Goal: Task Accomplishment & Management: Manage account settings

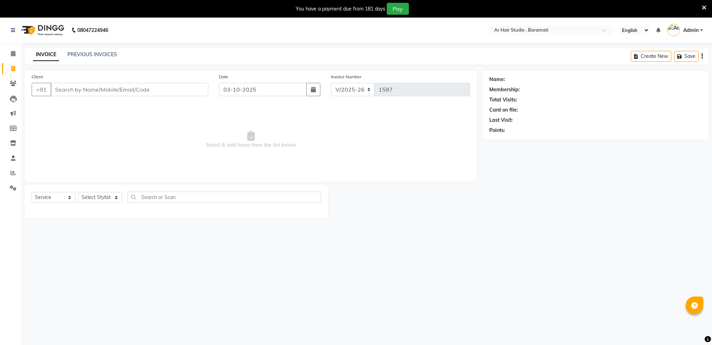
select select "672"
select select "service"
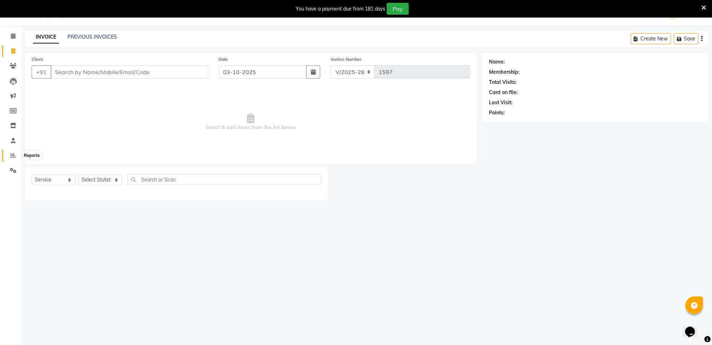
click at [15, 158] on span at bounding box center [13, 156] width 12 height 8
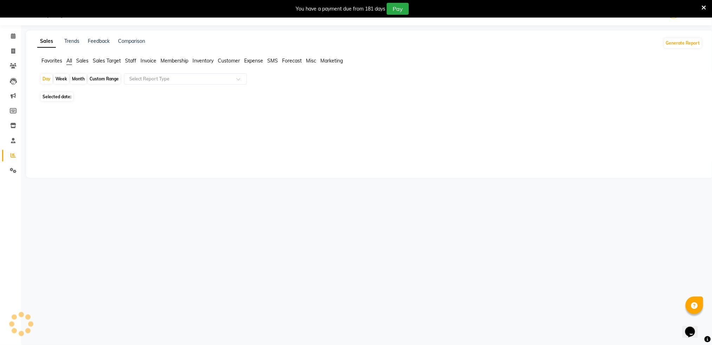
click at [15, 158] on span at bounding box center [13, 156] width 12 height 8
click at [87, 97] on span "03-10-2025" at bounding box center [82, 96] width 23 height 5
select select "10"
select select "2025"
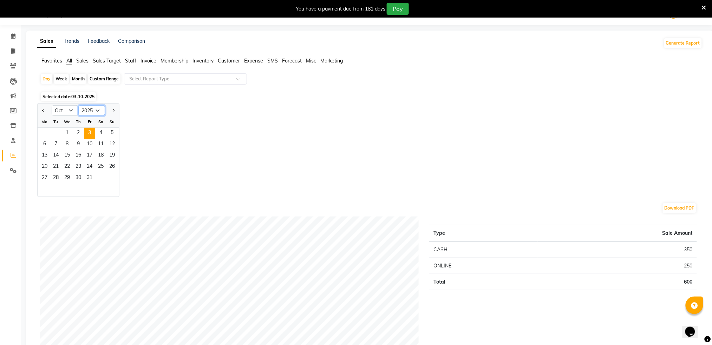
click at [98, 113] on select "2015 2016 2017 2018 2019 2020 2021 2022 2023 2024 2025 2026 2027 2028 2029 2030…" at bounding box center [91, 110] width 27 height 11
click at [42, 211] on div "Download PDF" at bounding box center [368, 208] width 657 height 11
click at [71, 109] on select "Jan Feb Mar Apr May Jun Jul Aug Sep Oct Nov Dec" at bounding box center [65, 110] width 27 height 11
select select "9"
click at [52, 105] on select "Jan Feb Mar Apr May Jun Jul Aug Sep Oct Nov Dec" at bounding box center [65, 110] width 27 height 11
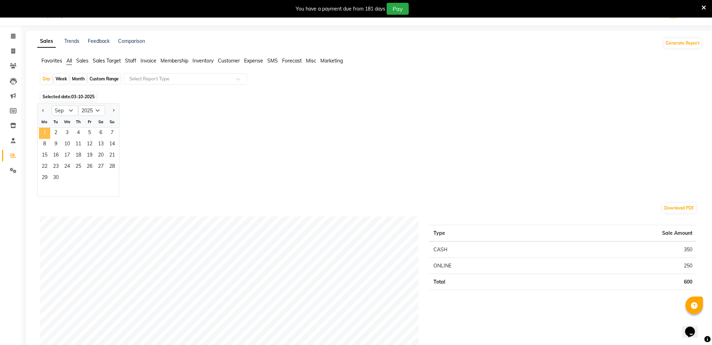
click at [43, 136] on span "1" at bounding box center [44, 133] width 11 height 11
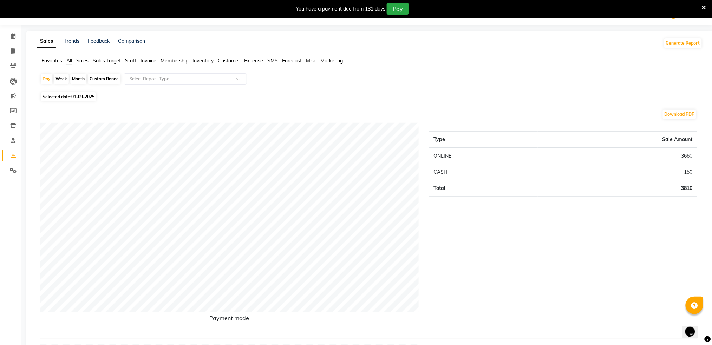
click at [80, 81] on div "Month" at bounding box center [78, 79] width 16 height 10
select select "9"
select select "2025"
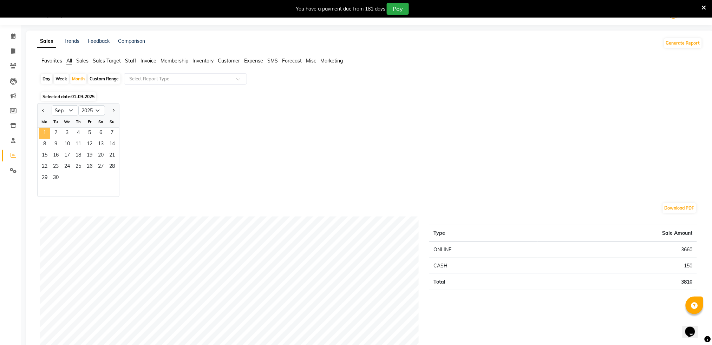
click at [44, 132] on span "1" at bounding box center [44, 133] width 11 height 11
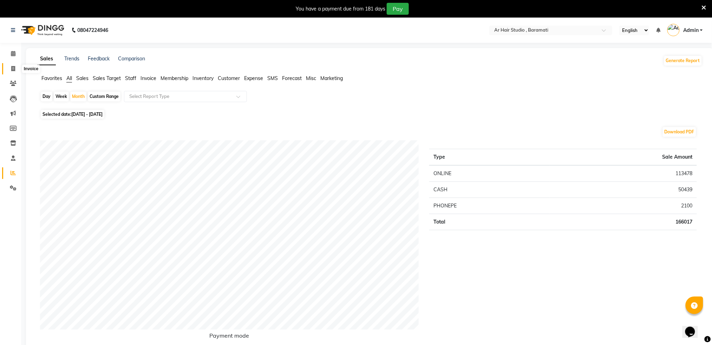
click at [18, 67] on span at bounding box center [13, 69] width 12 height 8
select select "service"
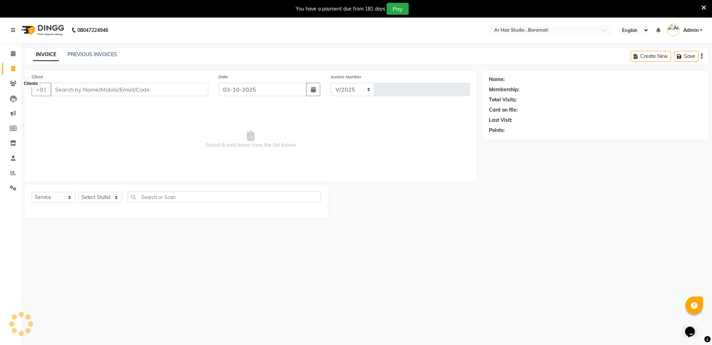
select select "672"
type input "1597"
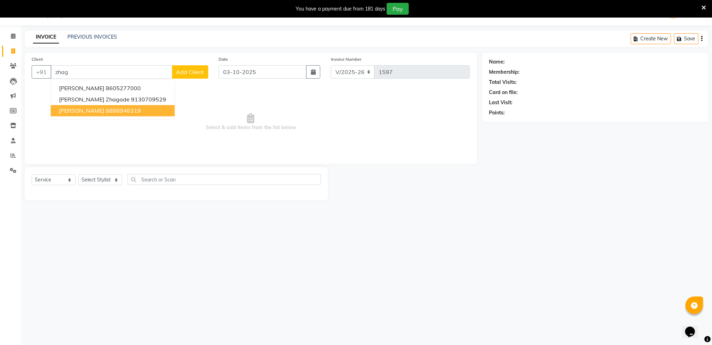
click at [81, 110] on span "Harshada Zhagade" at bounding box center [81, 110] width 45 height 7
type input "8888946319"
click at [81, 110] on span "Select & add items from the list below" at bounding box center [251, 122] width 438 height 70
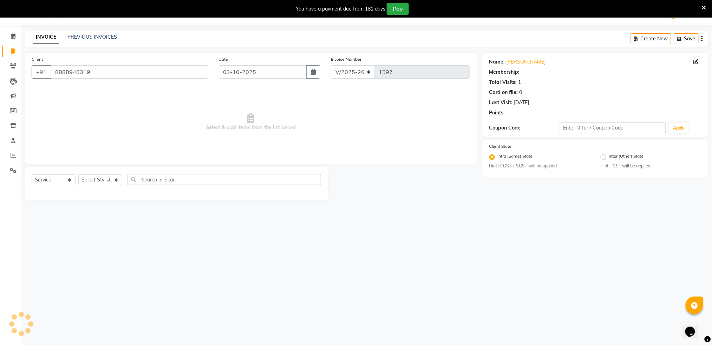
click at [81, 110] on span "Select & add items from the list below" at bounding box center [251, 122] width 438 height 70
click at [14, 66] on icon at bounding box center [13, 65] width 7 height 5
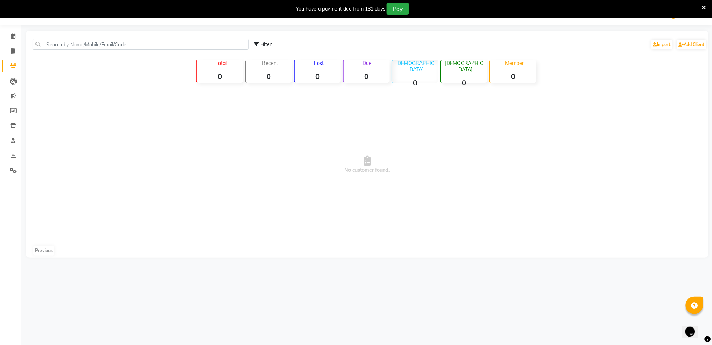
click at [398, 69] on div "Male 0" at bounding box center [415, 71] width 47 height 23
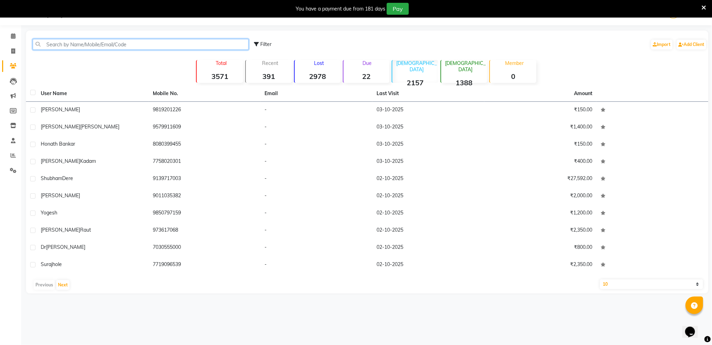
click at [141, 45] on input "text" at bounding box center [141, 44] width 216 height 11
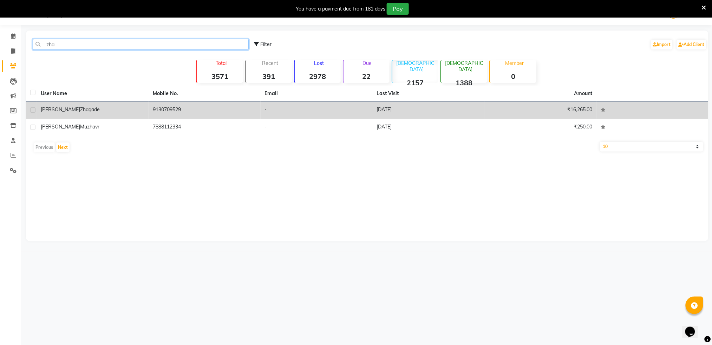
type input "zha"
click at [32, 114] on div at bounding box center [32, 110] width 5 height 7
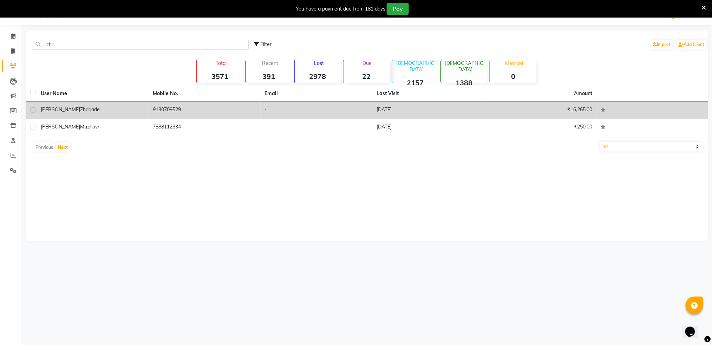
click at [32, 114] on div at bounding box center [32, 110] width 5 height 7
click at [32, 113] on div at bounding box center [32, 110] width 5 height 7
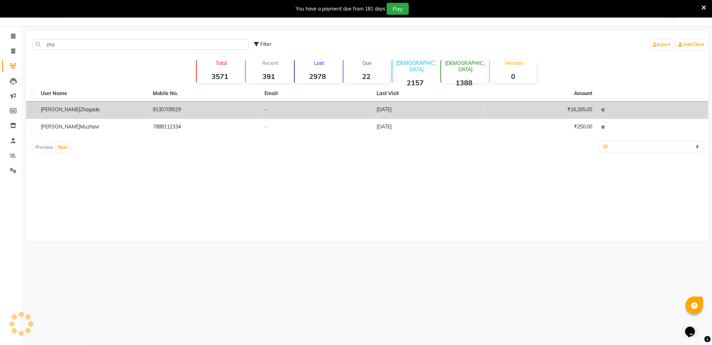
click at [32, 113] on div at bounding box center [32, 110] width 5 height 7
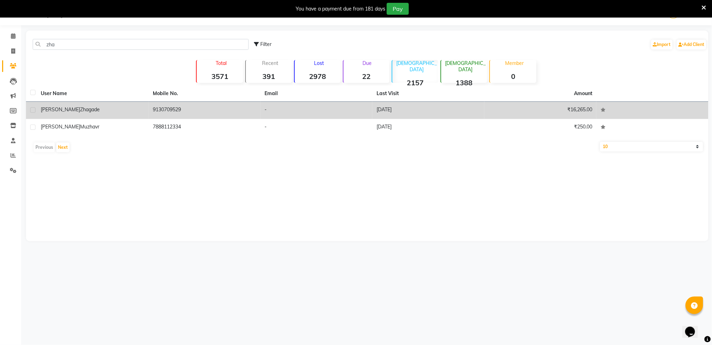
click at [32, 113] on div at bounding box center [32, 110] width 5 height 7
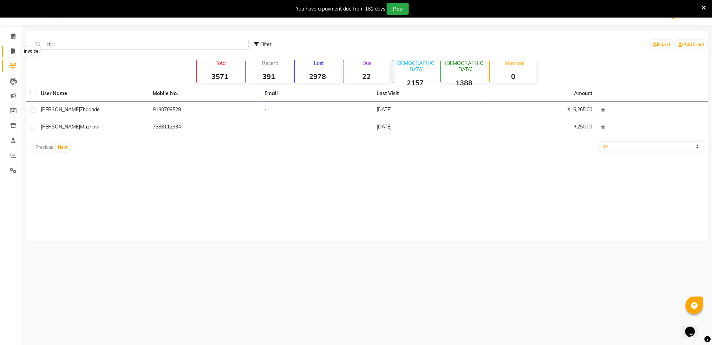
click at [14, 51] on icon at bounding box center [13, 50] width 4 height 5
select select "service"
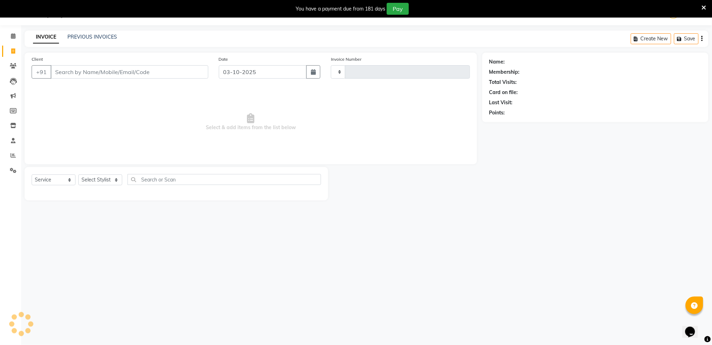
type input "1597"
select select "672"
click at [82, 73] on input "Client" at bounding box center [130, 71] width 158 height 13
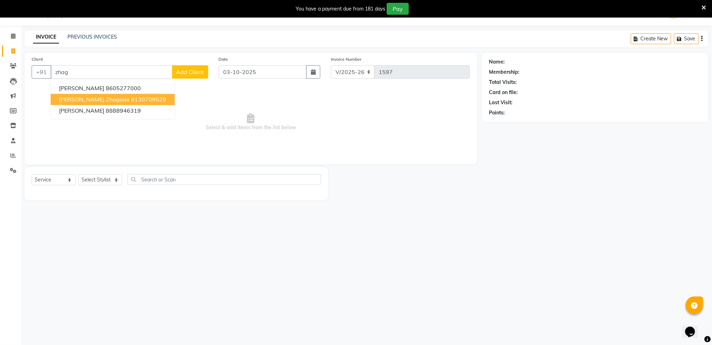
click at [102, 103] on button "Sourabh Zhagade 9130709529" at bounding box center [113, 99] width 124 height 11
type input "9130709529"
click at [102, 103] on span "Select & add items from the list below" at bounding box center [251, 122] width 438 height 70
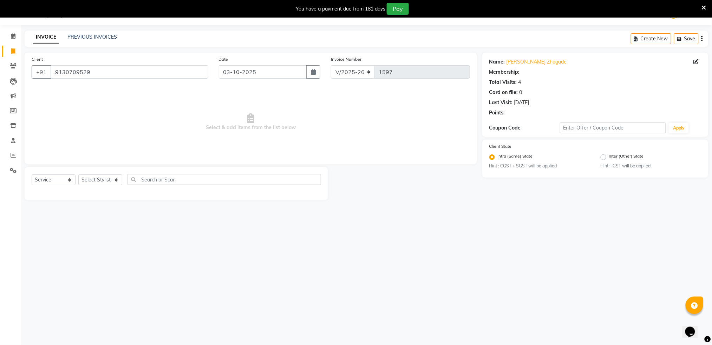
click at [102, 103] on span "Select & add items from the list below" at bounding box center [251, 122] width 438 height 70
click at [310, 73] on button "button" at bounding box center [313, 71] width 14 height 13
select select "10"
select select "2025"
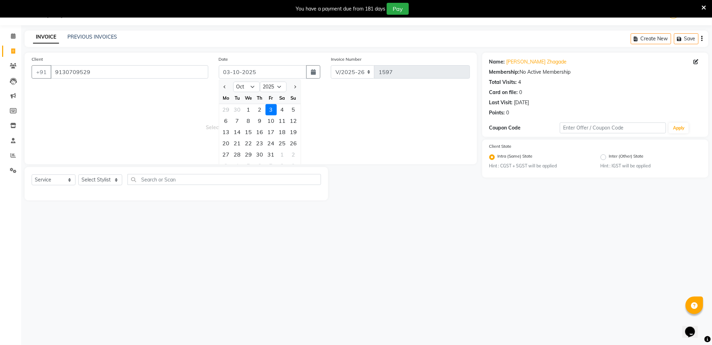
click at [274, 107] on div "3" at bounding box center [271, 109] width 11 height 11
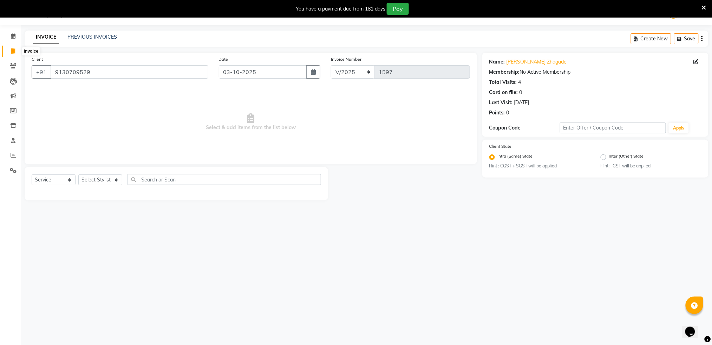
click at [9, 54] on span at bounding box center [13, 51] width 12 height 8
select select "service"
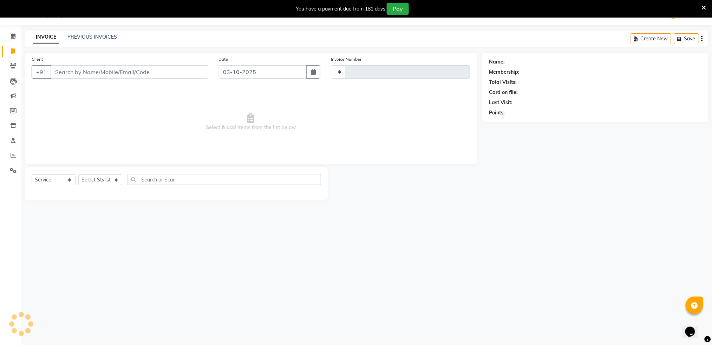
type input "1597"
select select "672"
click at [155, 75] on input "Client" at bounding box center [130, 71] width 158 height 13
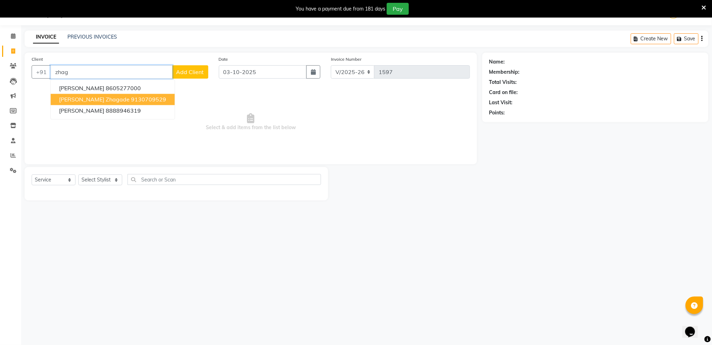
click at [143, 101] on button "Sourabh Zhagade 9130709529" at bounding box center [113, 99] width 124 height 11
type input "9130709529"
click at [143, 101] on span "Select & add items from the list below" at bounding box center [251, 122] width 438 height 70
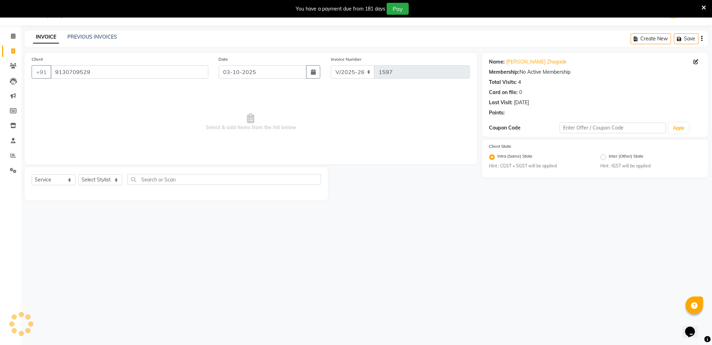
click at [143, 101] on span "Select & add items from the list below" at bounding box center [251, 122] width 438 height 70
click at [135, 74] on input "9130709529" at bounding box center [130, 71] width 158 height 13
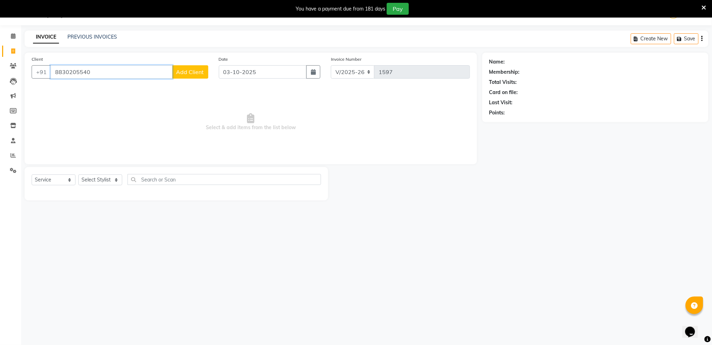
type input "8830205540"
click at [189, 72] on span "Add Client" at bounding box center [190, 72] width 28 height 7
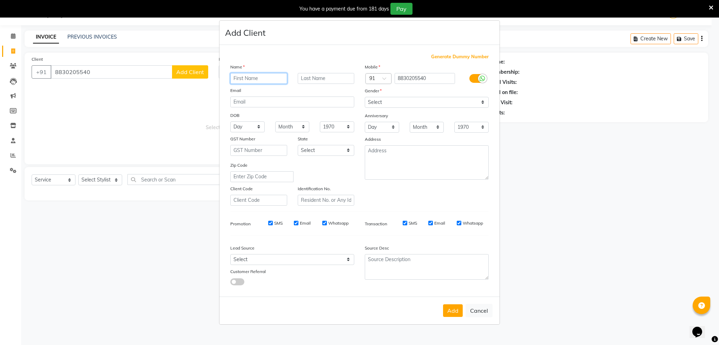
click at [240, 77] on input "text" at bounding box center [258, 78] width 57 height 11
type input "[PERSON_NAME]"
click at [403, 105] on select "Select Male Female Other Prefer Not To Say" at bounding box center [427, 102] width 124 height 11
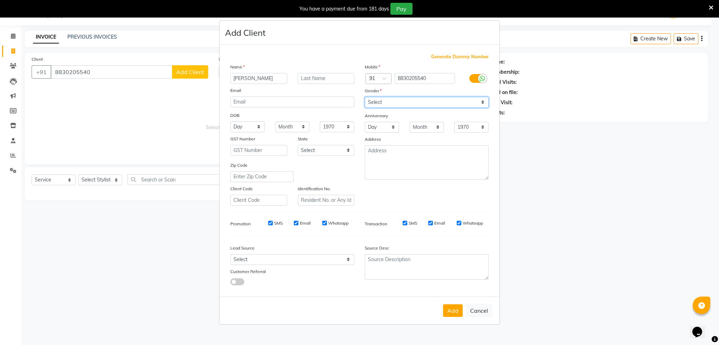
click at [365, 97] on select "Select Male Female Other Prefer Not To Say" at bounding box center [427, 102] width 124 height 11
click at [400, 100] on select "Select Male Female Other Prefer Not To Say" at bounding box center [427, 102] width 124 height 11
select select "female"
click at [365, 97] on select "Select Male Female Other Prefer Not To Say" at bounding box center [427, 102] width 124 height 11
click at [450, 309] on button "Add" at bounding box center [453, 311] width 20 height 13
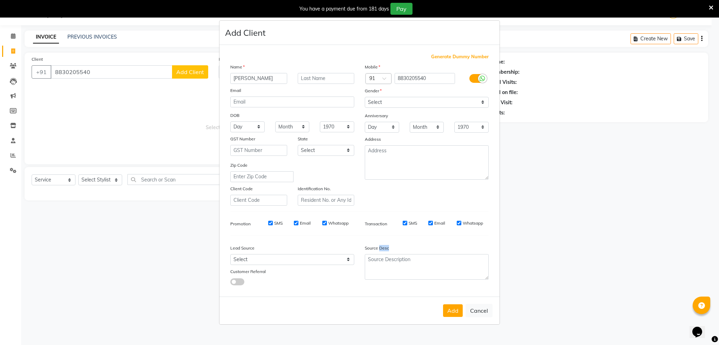
click at [450, 309] on div "Add Cancel" at bounding box center [360, 311] width 280 height 28
select select
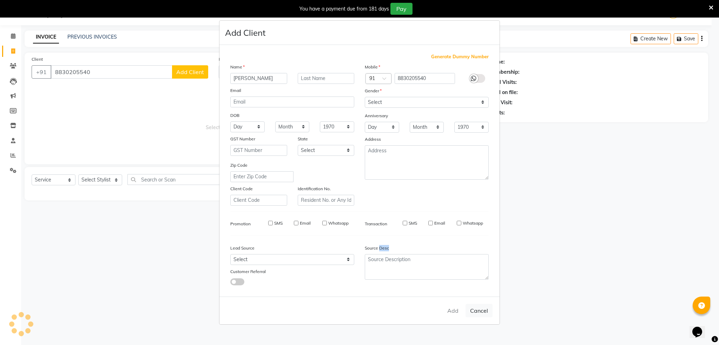
select select
checkbox input "false"
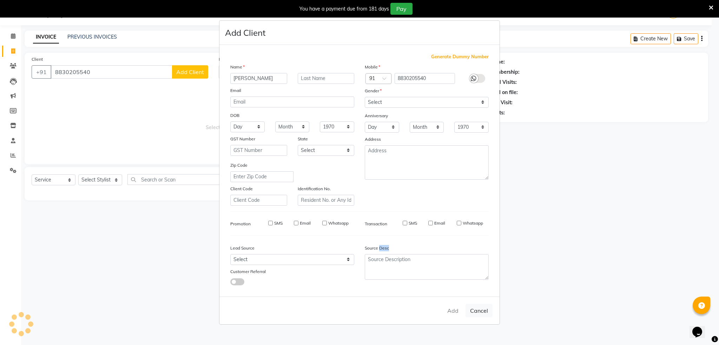
checkbox input "false"
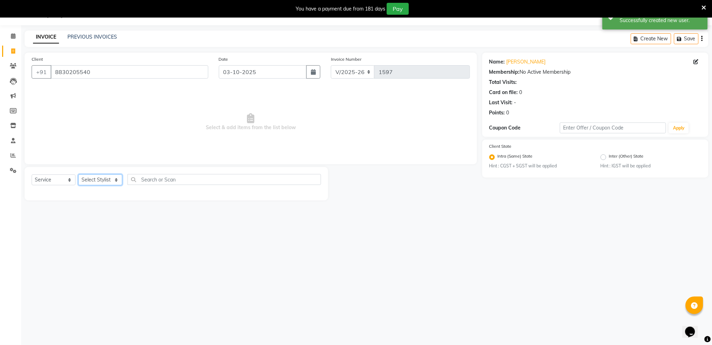
click at [98, 180] on select "Select Stylist Akshay shree Sushma" at bounding box center [100, 180] width 44 height 11
select select "9916"
click at [78, 175] on select "Select Stylist Akshay shree Sushma" at bounding box center [100, 180] width 44 height 11
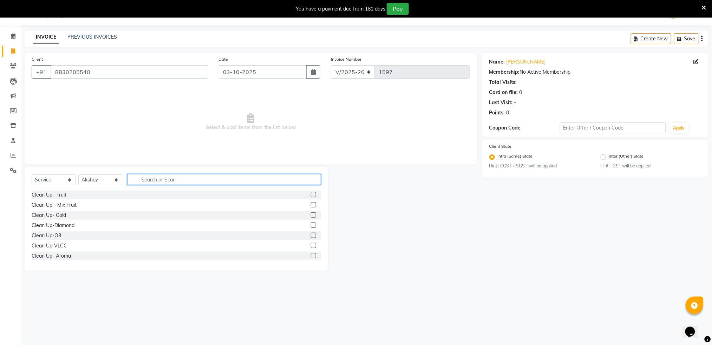
click at [171, 179] on input "text" at bounding box center [225, 179] width 194 height 11
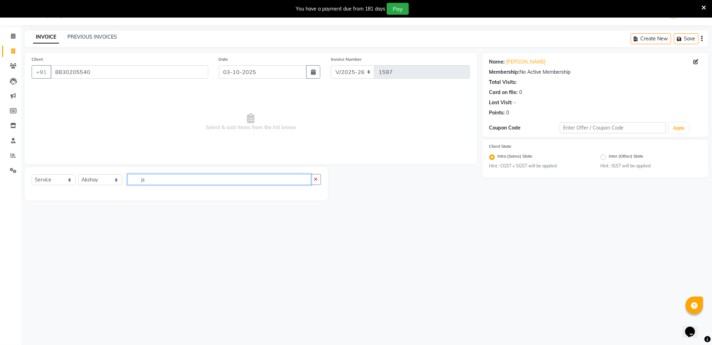
type input "j"
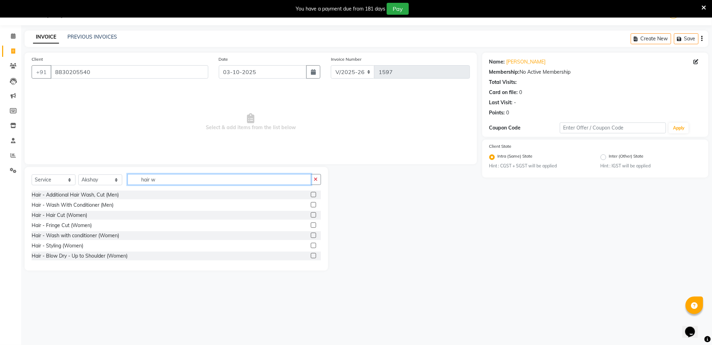
type input "hair w"
click at [311, 216] on label at bounding box center [313, 215] width 5 height 5
click at [311, 216] on input "checkbox" at bounding box center [313, 215] width 5 height 5
click at [311, 216] on label at bounding box center [313, 215] width 5 height 5
click at [311, 216] on input "checkbox" at bounding box center [313, 215] width 5 height 5
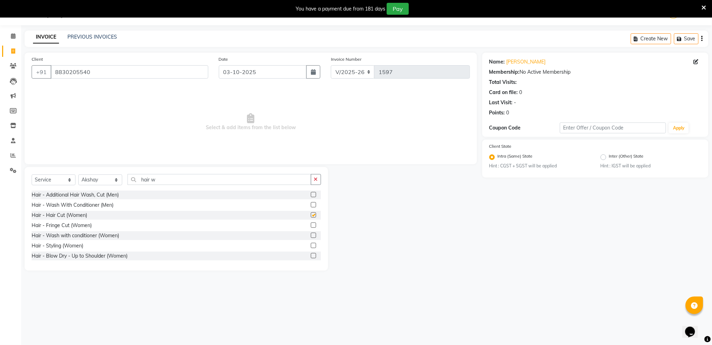
checkbox input "false"
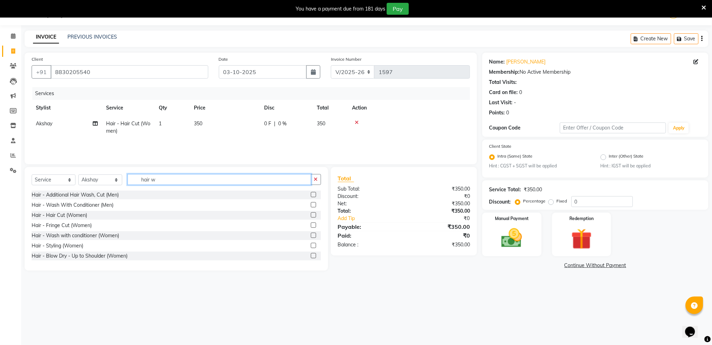
click at [244, 180] on input "hair w" at bounding box center [220, 179] width 184 height 11
type input "h"
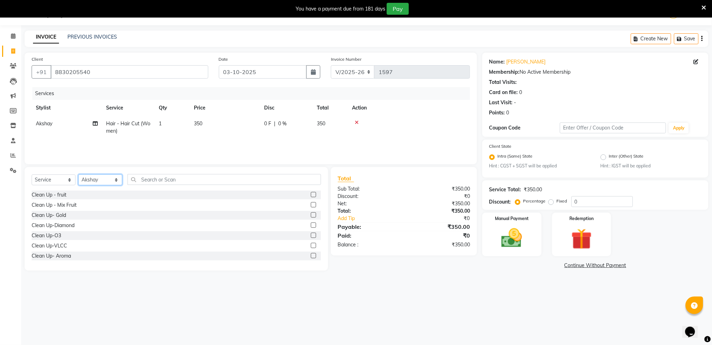
click at [94, 179] on select "Select Stylist Akshay shree Sushma" at bounding box center [100, 180] width 44 height 11
select select "89943"
click at [78, 175] on select "Select Stylist Akshay shree Sushma" at bounding box center [100, 180] width 44 height 11
click at [183, 177] on input "text" at bounding box center [225, 179] width 194 height 11
click at [311, 196] on label at bounding box center [313, 194] width 5 height 5
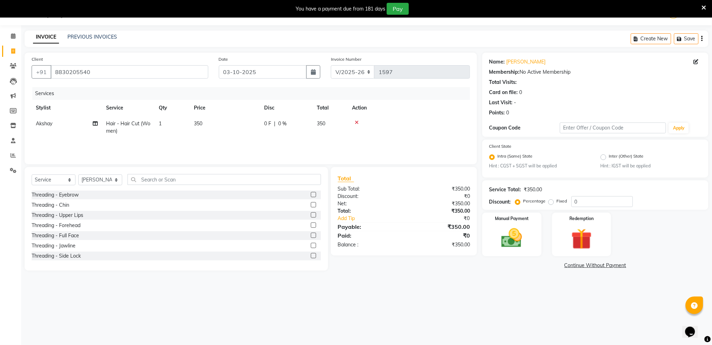
click at [311, 196] on input "checkbox" at bounding box center [313, 195] width 5 height 5
click at [306, 185] on input "text" at bounding box center [225, 179] width 194 height 11
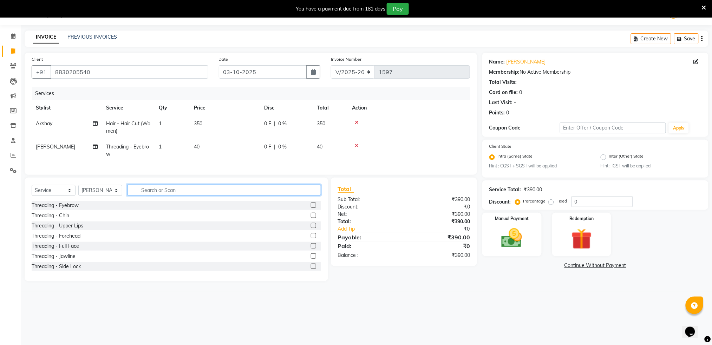
checkbox input "false"
click at [321, 146] on span "40" at bounding box center [320, 147] width 6 height 6
select select "89943"
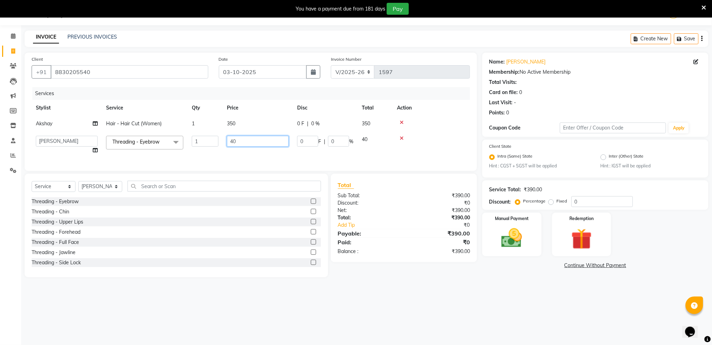
click at [261, 143] on input "40" at bounding box center [258, 141] width 62 height 11
type input "4"
type input "0"
type input "60"
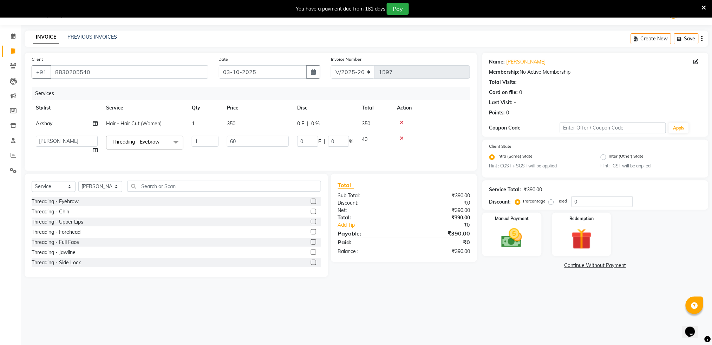
click at [431, 119] on td at bounding box center [431, 124] width 77 height 16
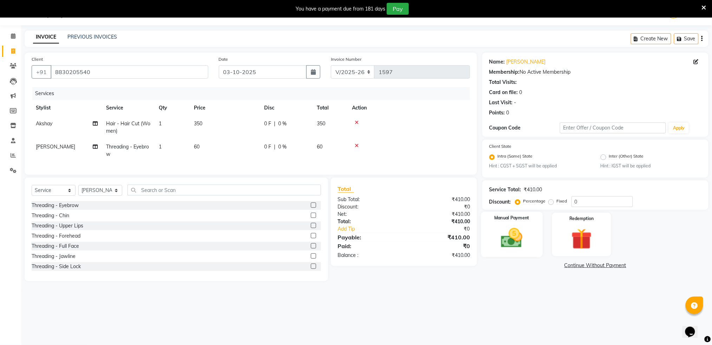
click at [504, 246] on img at bounding box center [511, 238] width 35 height 25
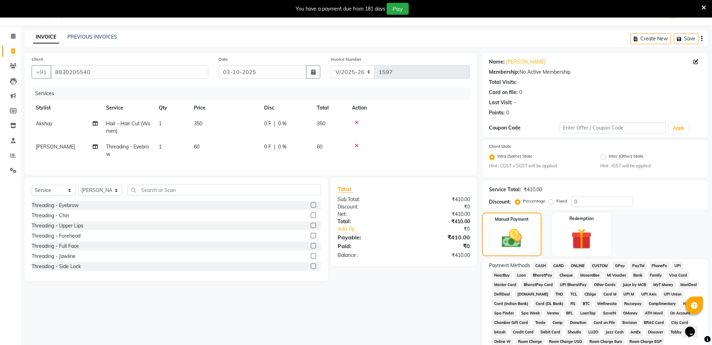
click at [538, 266] on span "CASH" at bounding box center [540, 266] width 15 height 8
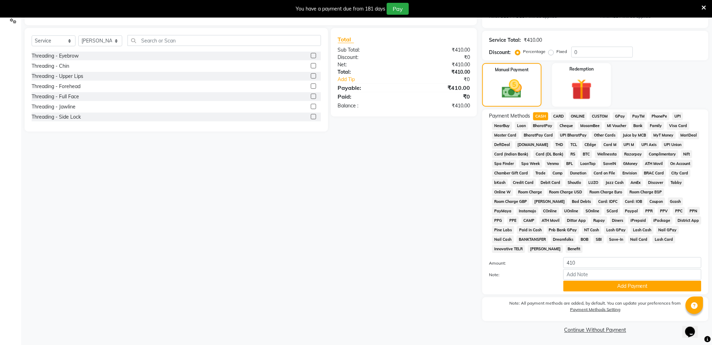
scroll to position [169, 0]
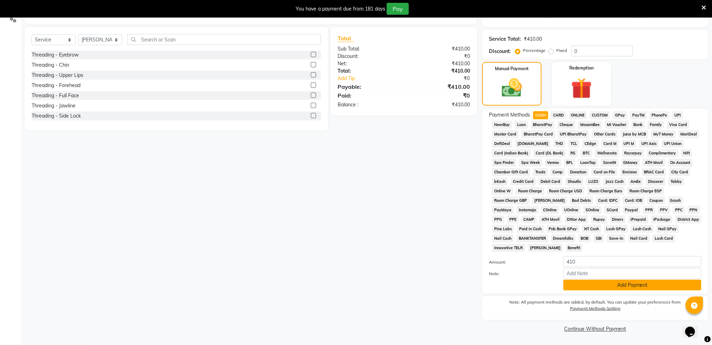
click at [642, 285] on button "Add Payment" at bounding box center [632, 285] width 138 height 11
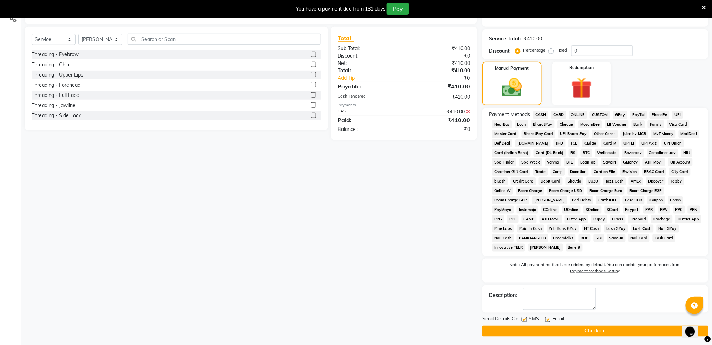
click at [524, 321] on label at bounding box center [524, 319] width 5 height 5
click at [524, 321] on input "checkbox" at bounding box center [524, 320] width 5 height 5
checkbox input "false"
click at [533, 332] on button "Checkout" at bounding box center [595, 331] width 226 height 11
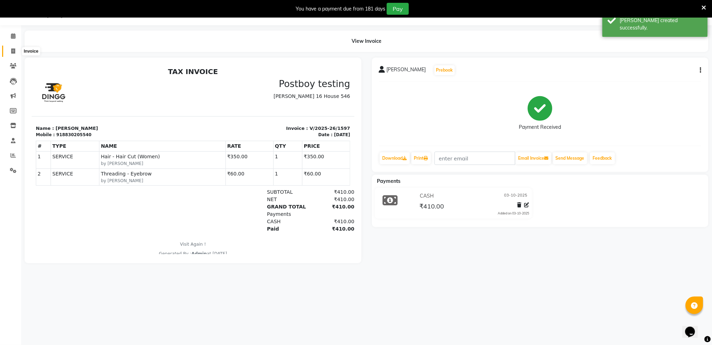
click at [14, 53] on icon at bounding box center [13, 50] width 4 height 5
select select "672"
select select "service"
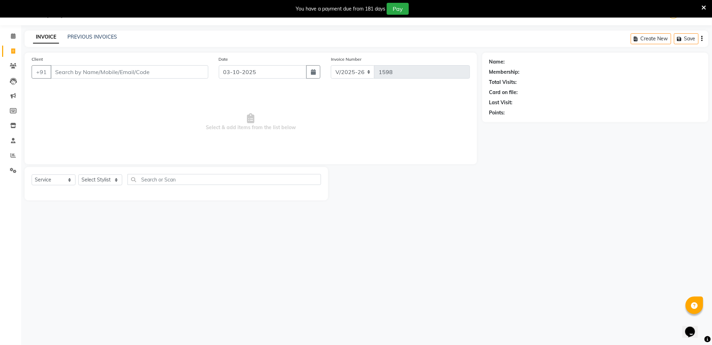
click at [131, 67] on input "Client" at bounding box center [130, 71] width 158 height 13
click at [105, 74] on input "Client" at bounding box center [130, 71] width 158 height 13
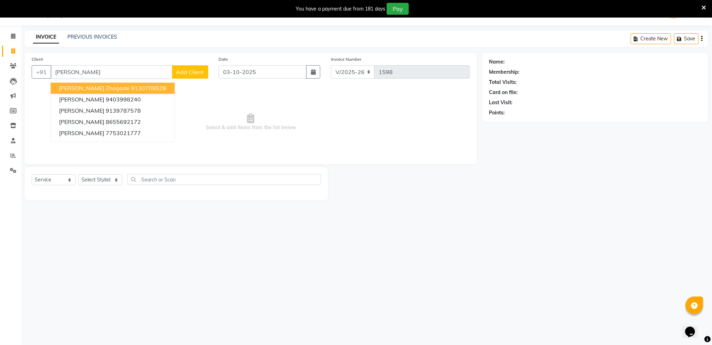
click at [95, 90] on span "[PERSON_NAME] Zhagade" at bounding box center [94, 88] width 71 height 7
type input "9130709529"
click at [95, 90] on span "Select & add items from the list below" at bounding box center [251, 122] width 438 height 70
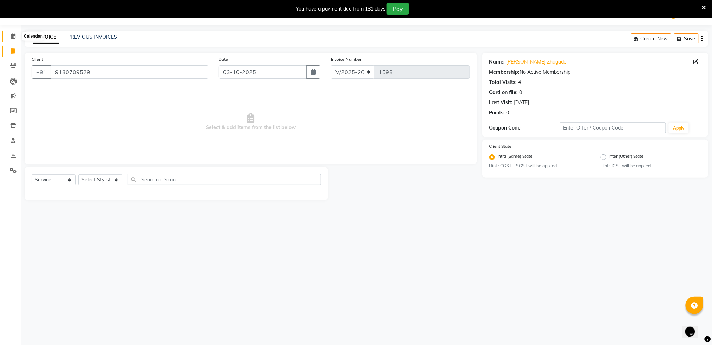
click at [11, 33] on icon at bounding box center [13, 35] width 5 height 5
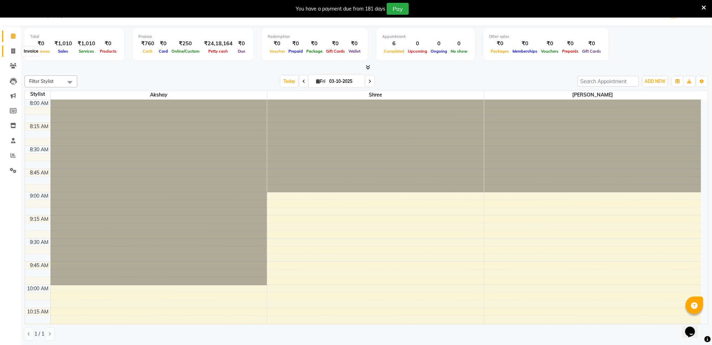
click at [14, 52] on icon at bounding box center [13, 50] width 4 height 5
select select "service"
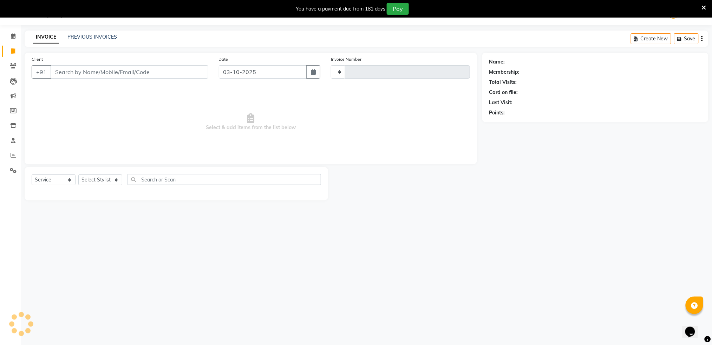
type input "1598"
select select "672"
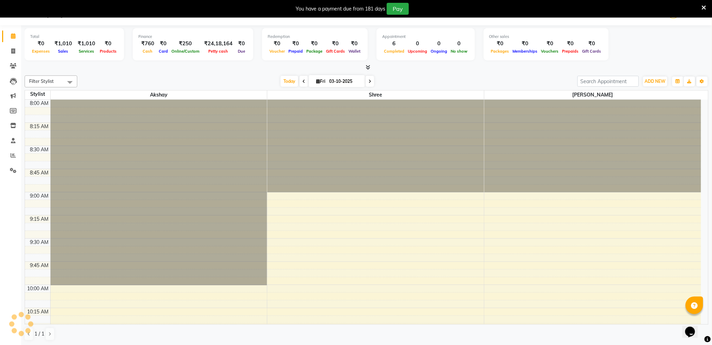
select select "service"
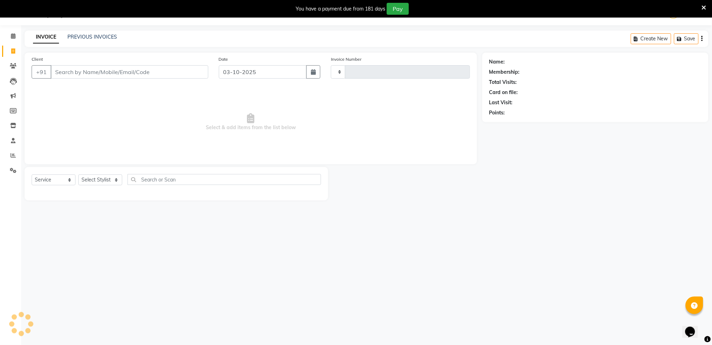
type input "1598"
select select "672"
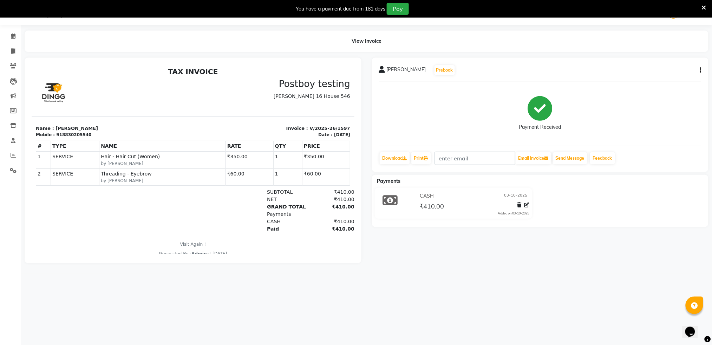
select select "service"
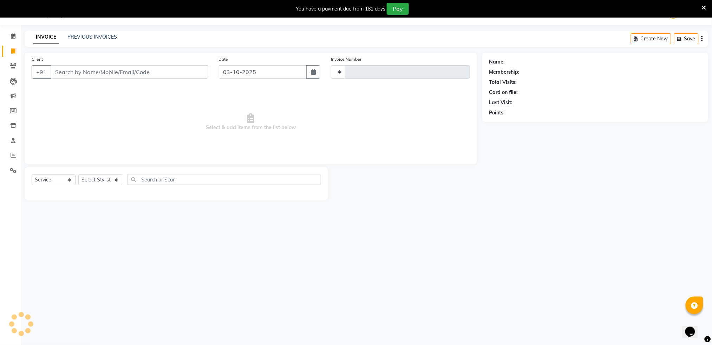
type input "1598"
select select "672"
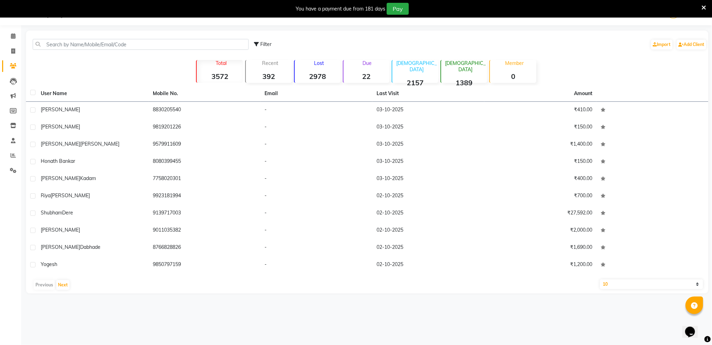
select select "service"
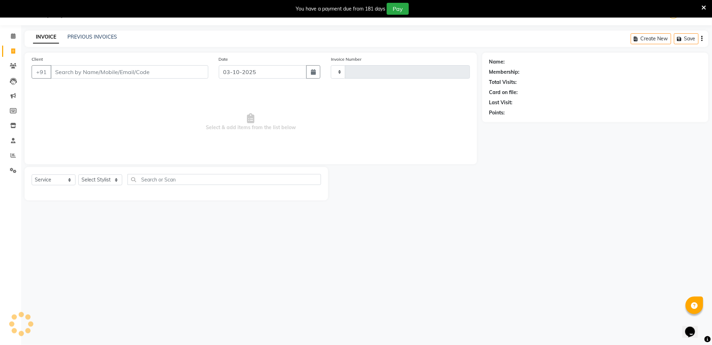
type input "1598"
select select "672"
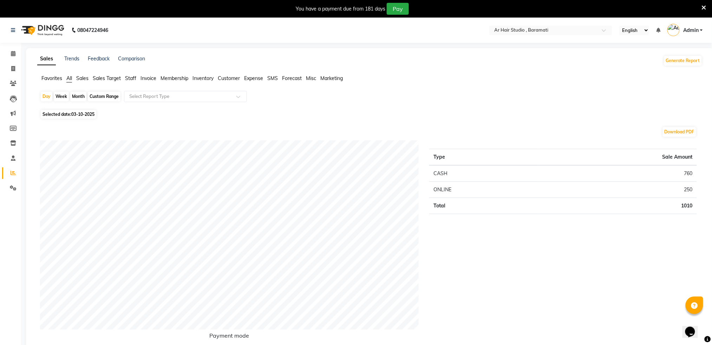
select select "672"
select select "service"
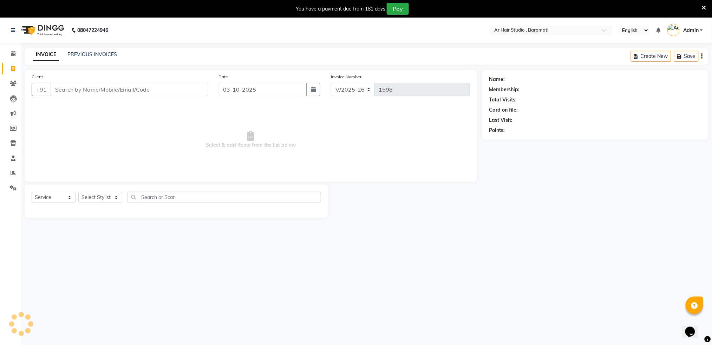
scroll to position [18, 0]
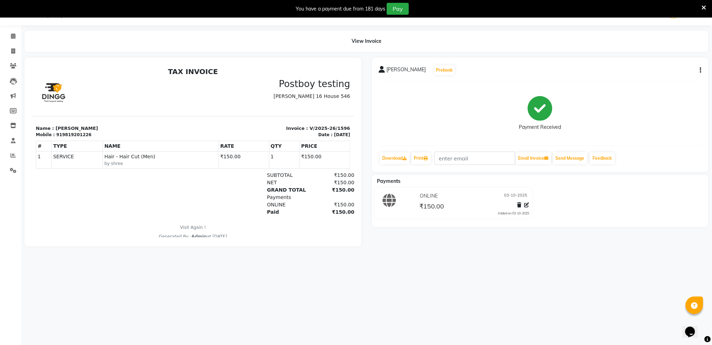
select select "service"
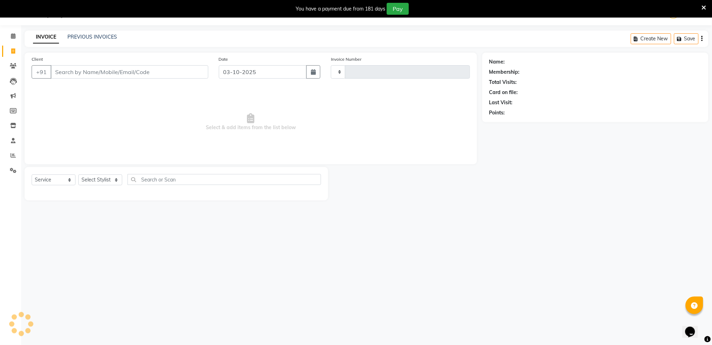
type input "1598"
select select "672"
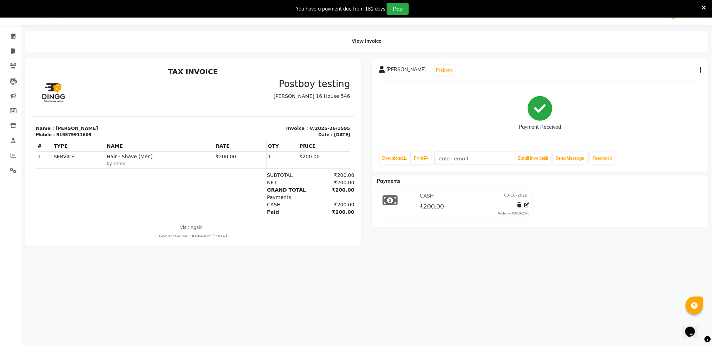
select select "service"
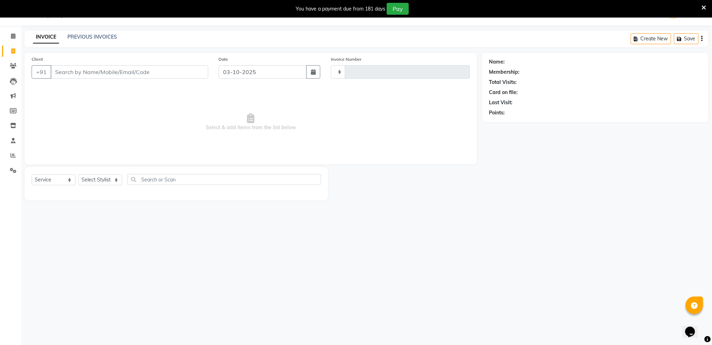
type input "1598"
select select "672"
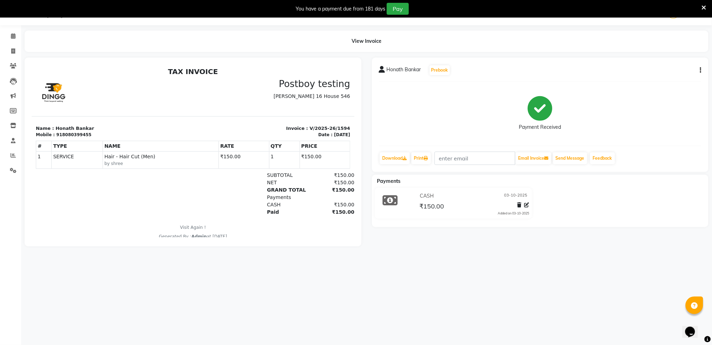
select select "service"
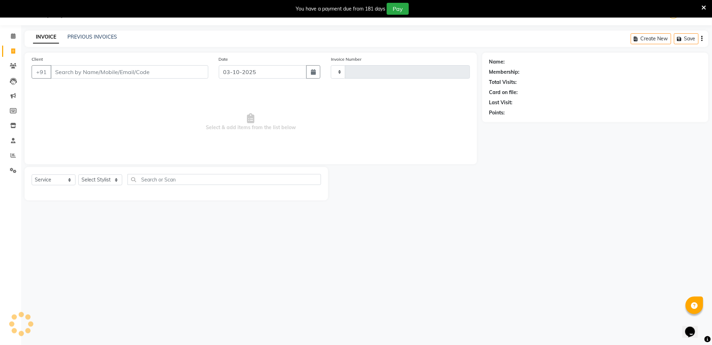
type input "1598"
select select "672"
click at [63, 73] on input "Client" at bounding box center [130, 71] width 158 height 13
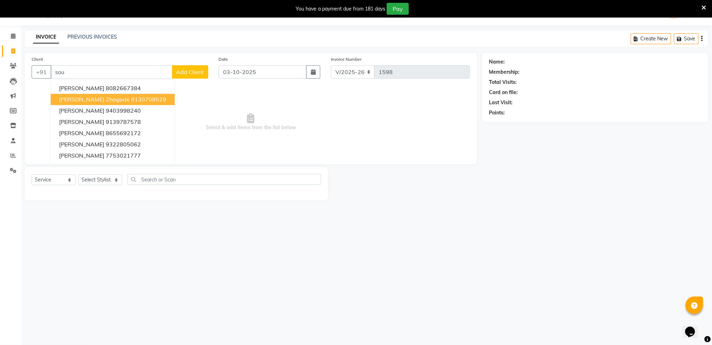
click at [81, 103] on button "Sourabh Zhagade 9130709529" at bounding box center [113, 99] width 124 height 11
type input "9130709529"
click at [81, 103] on span "Select & add items from the list below" at bounding box center [251, 122] width 438 height 70
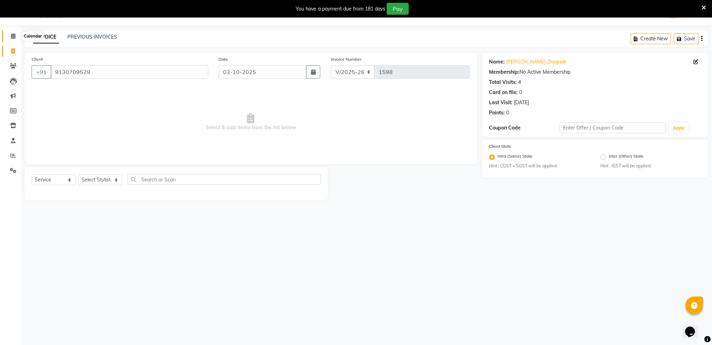
click at [11, 36] on icon at bounding box center [13, 35] width 5 height 5
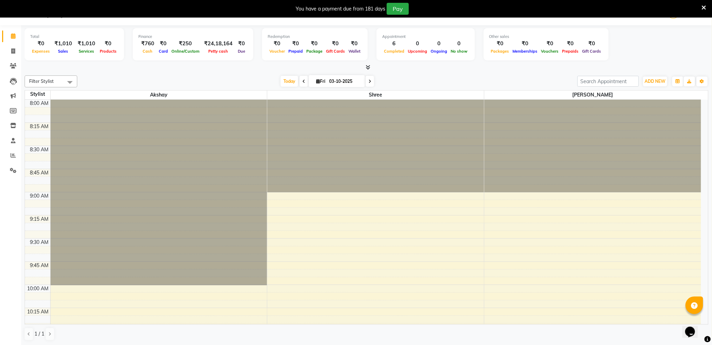
click at [318, 79] on span "Fri" at bounding box center [320, 81] width 13 height 5
select select "10"
select select "2025"
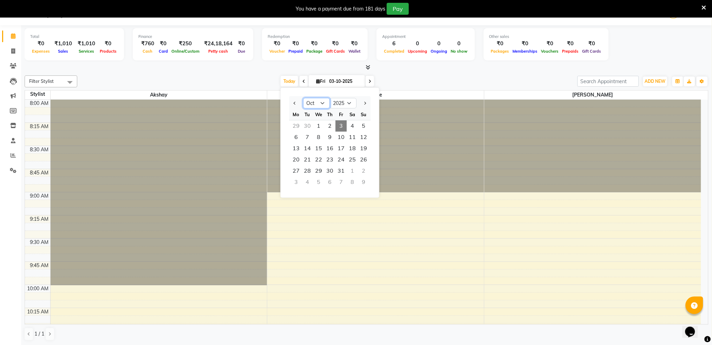
click at [321, 103] on select "Jan Feb Mar Apr May Jun Jul Aug Sep Oct Nov Dec" at bounding box center [316, 103] width 27 height 11
select select "1"
click at [303, 98] on select "Jan Feb Mar Apr May Jun Jul Aug Sep Oct Nov Dec" at bounding box center [316, 103] width 27 height 11
click at [317, 126] on span "1" at bounding box center [318, 125] width 11 height 11
type input "01-01-2025"
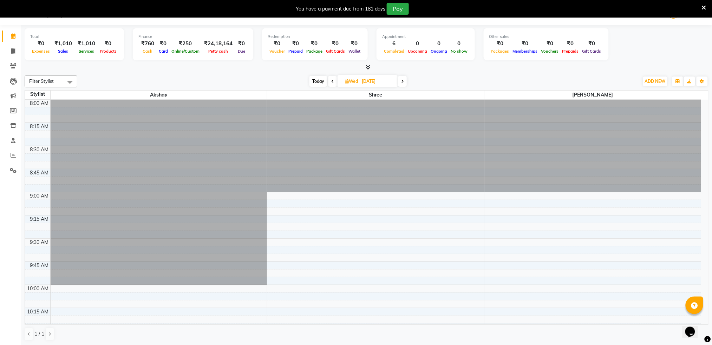
click at [377, 79] on input "01-01-2025" at bounding box center [377, 81] width 35 height 11
select select "2025"
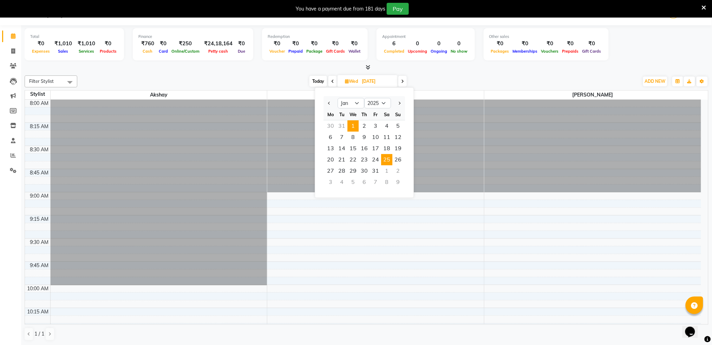
click at [385, 156] on span "25" at bounding box center [386, 159] width 11 height 11
type input "[DATE]"
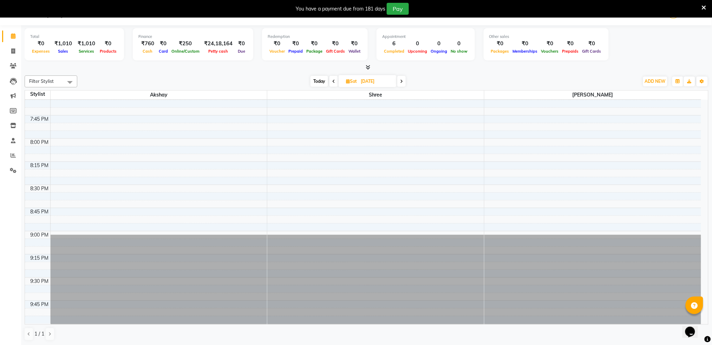
scroll to position [1077, 0]
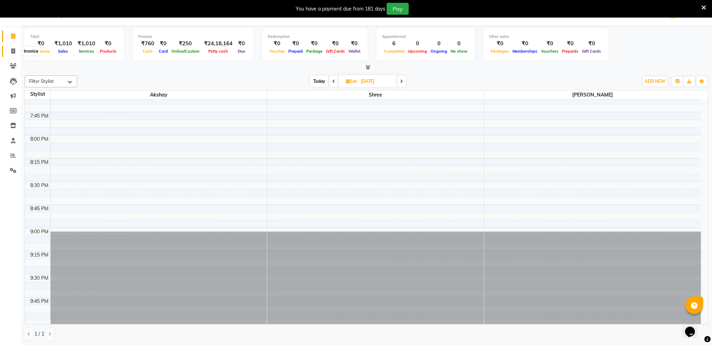
click at [14, 51] on icon at bounding box center [13, 50] width 4 height 5
select select "service"
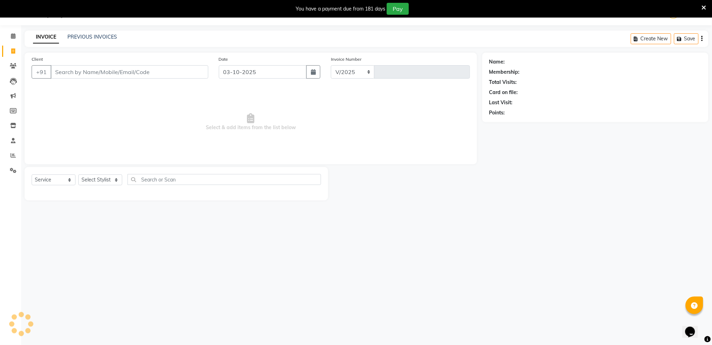
select select "672"
type input "1598"
click at [82, 73] on input "Client" at bounding box center [130, 71] width 158 height 13
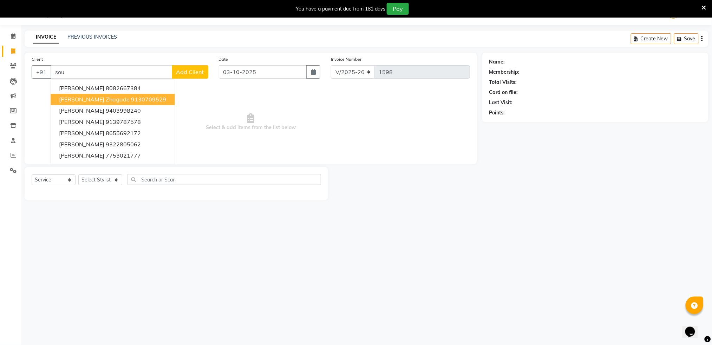
click at [89, 97] on span "[PERSON_NAME] Zhagade" at bounding box center [94, 99] width 71 height 7
type input "9130709529"
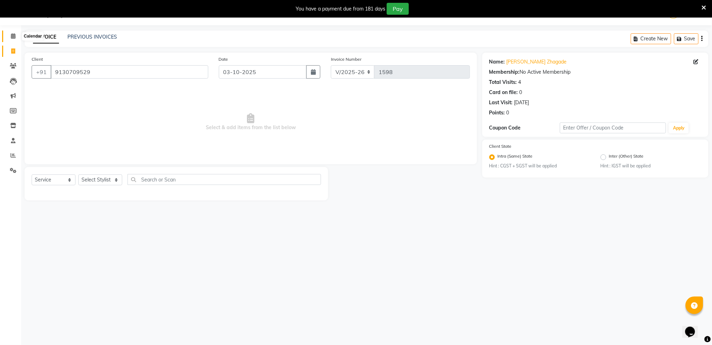
click at [15, 35] on span at bounding box center [13, 36] width 12 height 8
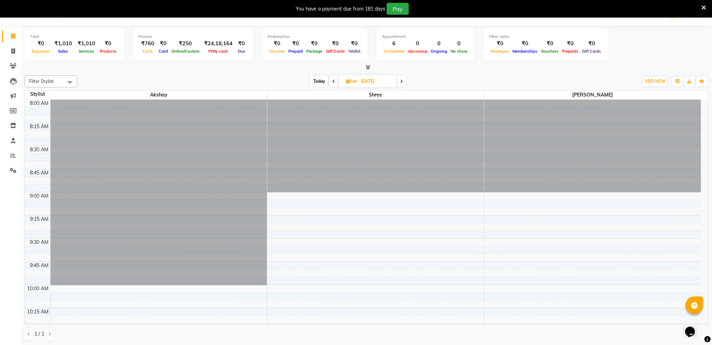
click at [364, 82] on input "[DATE]" at bounding box center [376, 81] width 35 height 11
select select "2025"
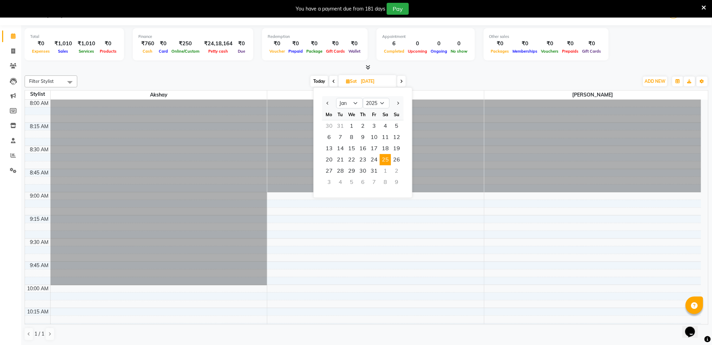
click at [379, 82] on input "[DATE]" at bounding box center [376, 81] width 35 height 11
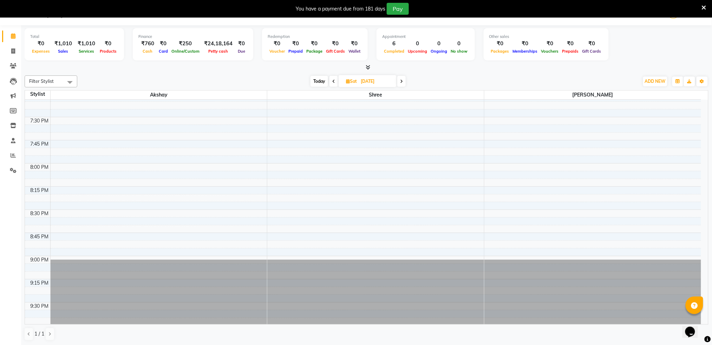
scroll to position [1068, 0]
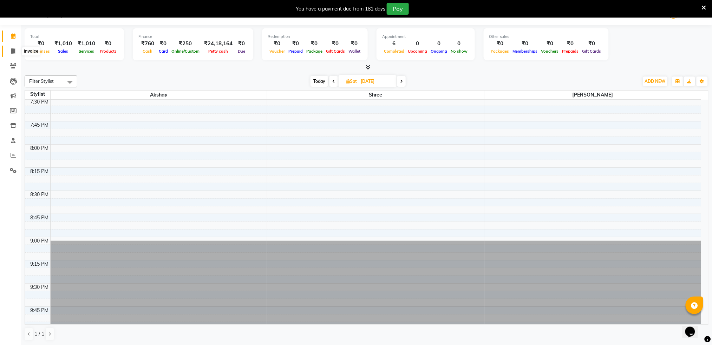
click at [11, 53] on icon at bounding box center [13, 50] width 4 height 5
select select "672"
select select "service"
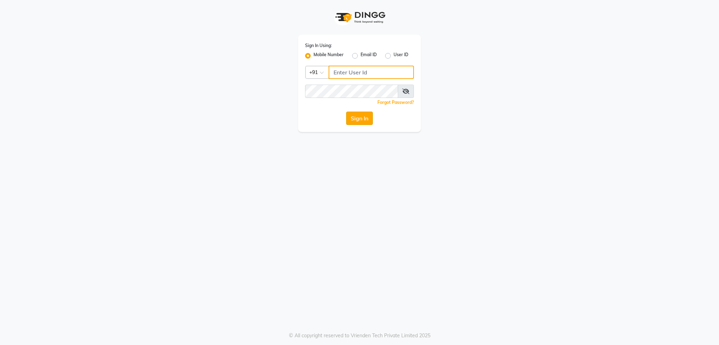
type input "8806190127"
click at [368, 123] on button "Sign In" at bounding box center [359, 118] width 27 height 13
click at [368, 123] on div "Sign In" at bounding box center [359, 118] width 109 height 13
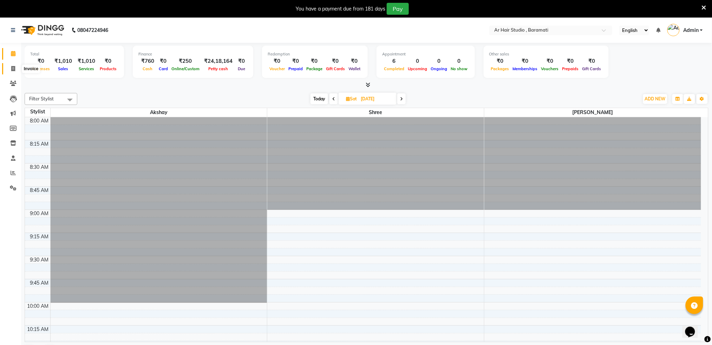
click at [9, 70] on span at bounding box center [13, 69] width 12 height 8
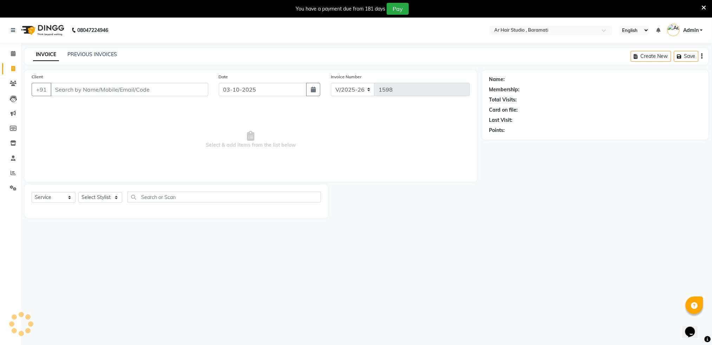
click at [9, 70] on span at bounding box center [13, 69] width 12 height 8
select select "service"
select select "672"
type input "1598"
click at [13, 80] on span at bounding box center [13, 84] width 12 height 8
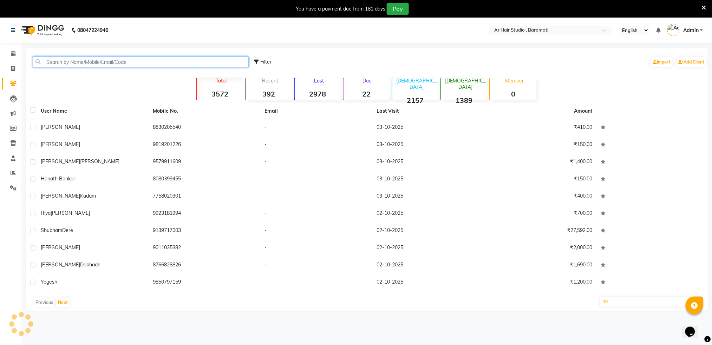
click at [59, 63] on input "text" at bounding box center [141, 62] width 216 height 11
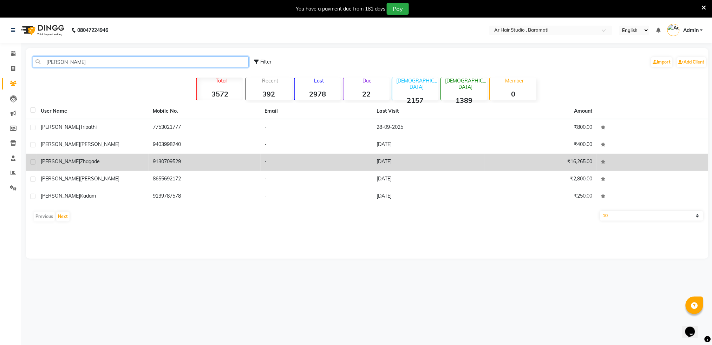
type input "[PERSON_NAME]"
click at [80, 162] on span "Zhagade" at bounding box center [90, 161] width 20 height 6
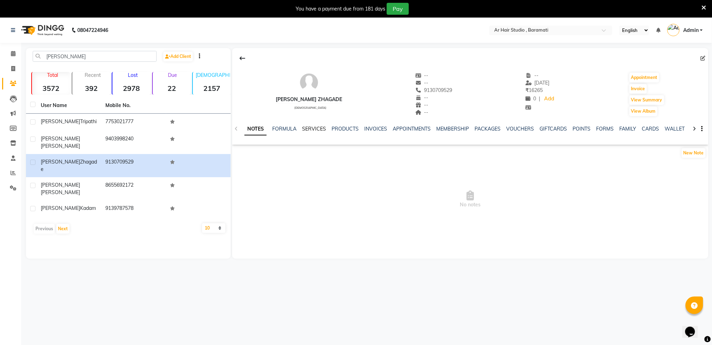
click at [311, 129] on link "SERVICES" at bounding box center [314, 129] width 24 height 6
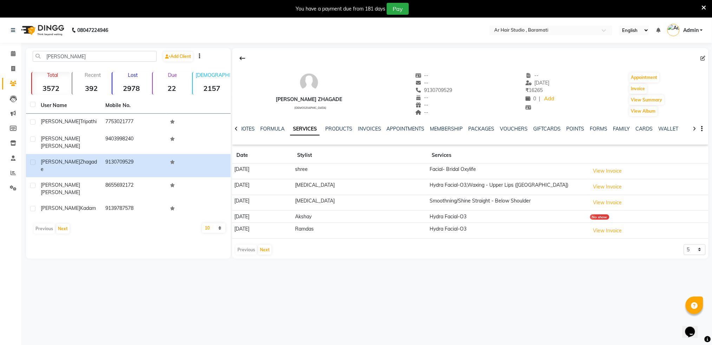
click at [364, 169] on td "shree" at bounding box center [360, 172] width 135 height 16
click at [634, 86] on button "Invoice" at bounding box center [639, 89] width 18 height 10
select select "service"
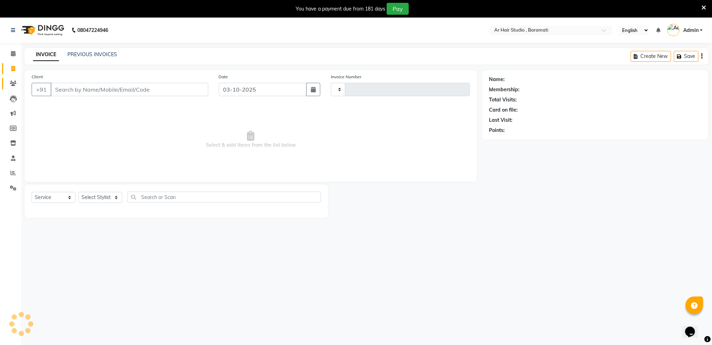
type input "1598"
select select "672"
click at [10, 85] on icon at bounding box center [13, 83] width 7 height 5
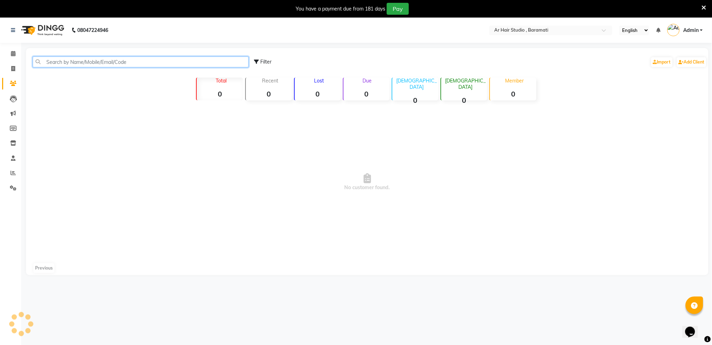
click at [182, 60] on input "text" at bounding box center [141, 62] width 216 height 11
type input "[PERSON_NAME]"
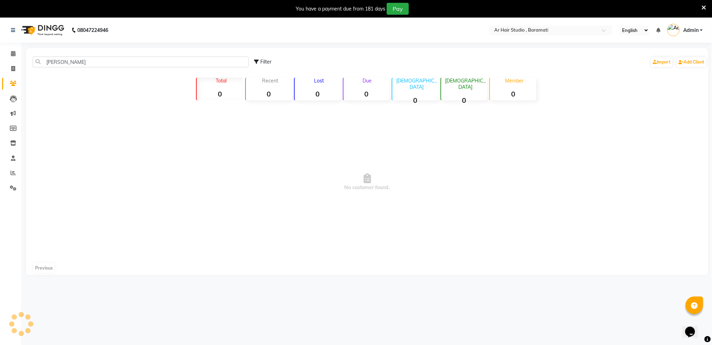
select select "service"
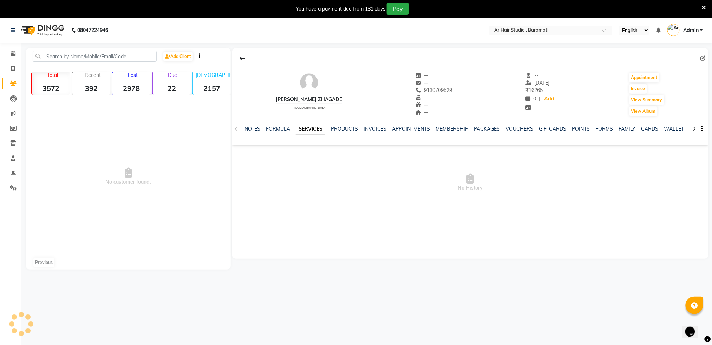
click at [225, 150] on span "No customer found." at bounding box center [128, 177] width 205 height 158
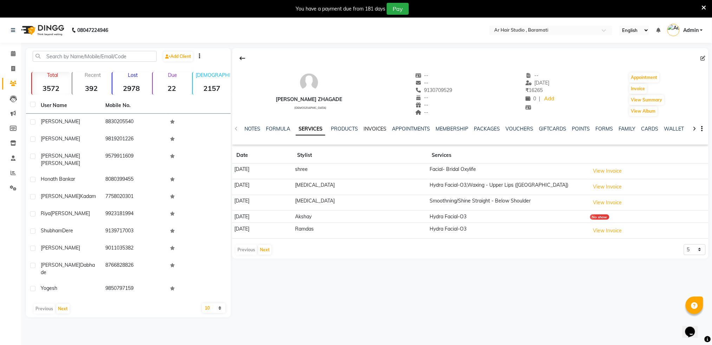
click at [372, 130] on link "INVOICES" at bounding box center [375, 129] width 23 height 6
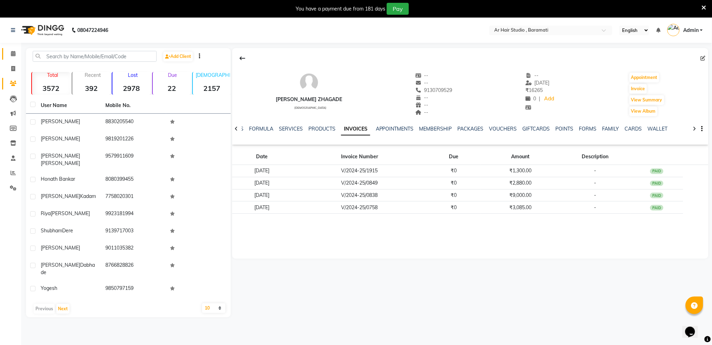
click at [13, 59] on link "Calendar" at bounding box center [10, 54] width 17 height 12
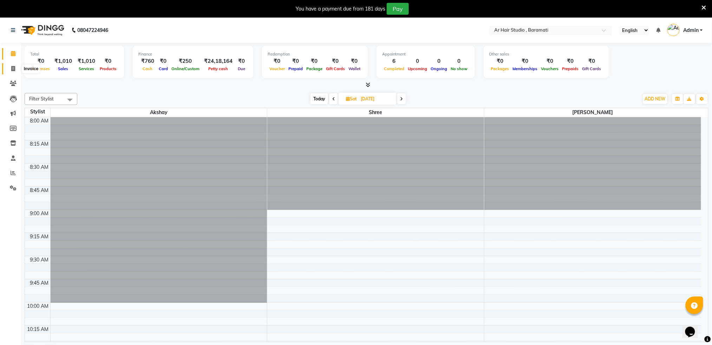
click at [13, 68] on icon at bounding box center [13, 68] width 4 height 5
select select "service"
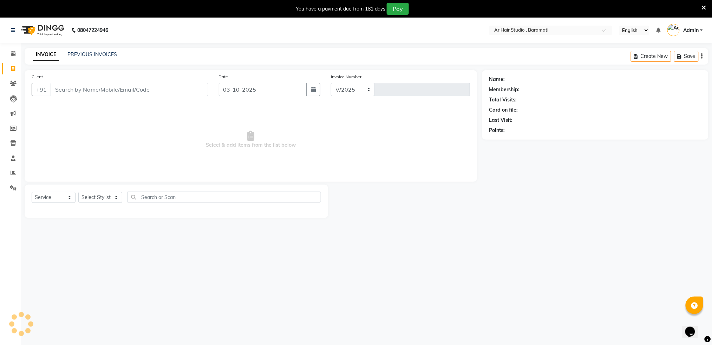
select select "672"
type input "1598"
click at [12, 57] on span at bounding box center [13, 54] width 12 height 8
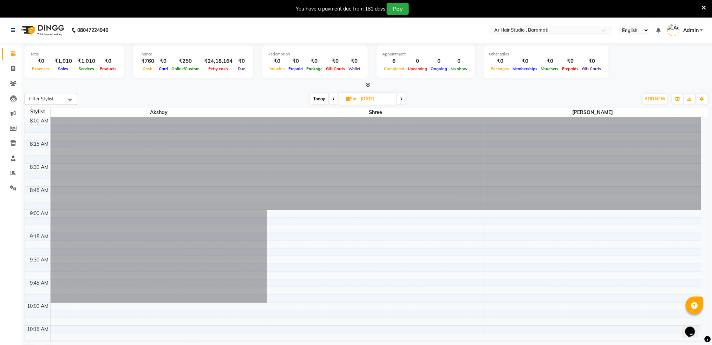
select select "672"
select select "service"
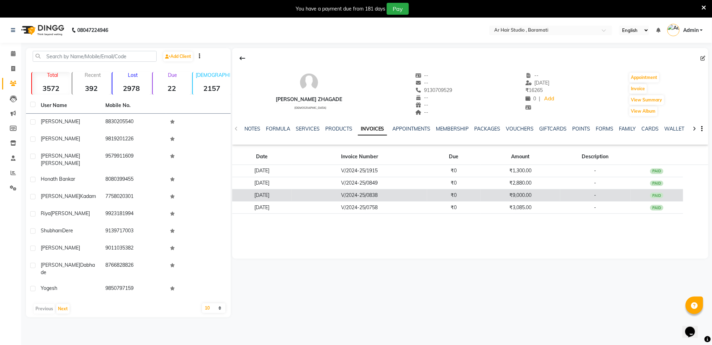
click at [534, 198] on td "₹9,000.00" at bounding box center [521, 195] width 80 height 12
